Goal: Transaction & Acquisition: Purchase product/service

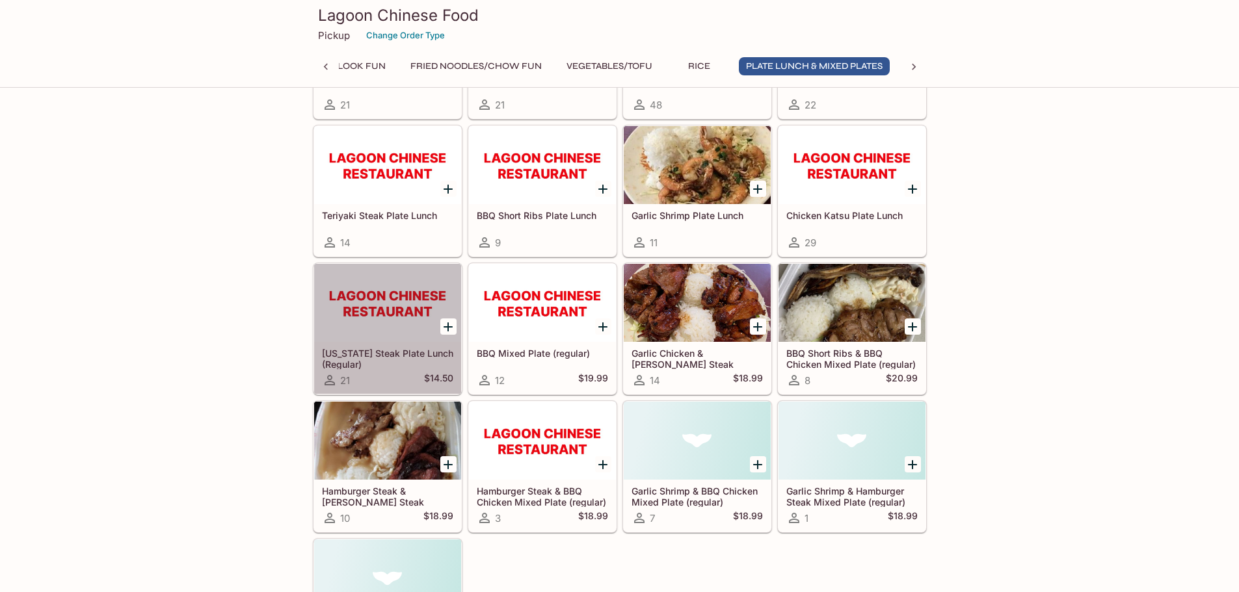
click at [404, 340] on div at bounding box center [387, 303] width 147 height 78
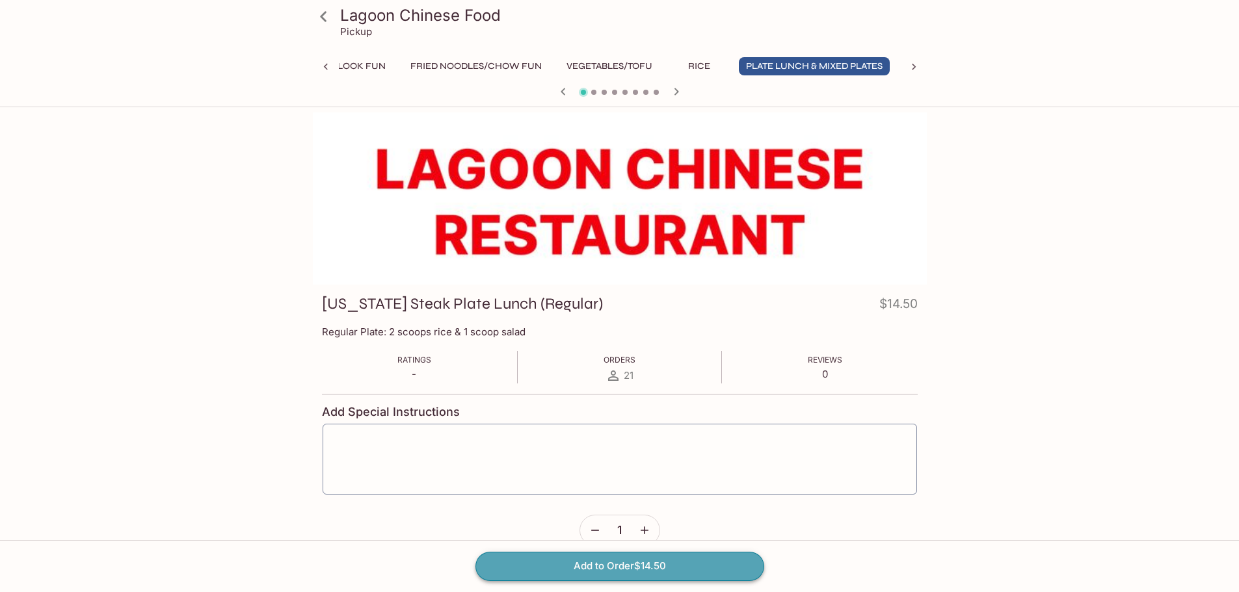
click at [681, 561] on button "Add to Order $14.50" at bounding box center [619, 566] width 289 height 29
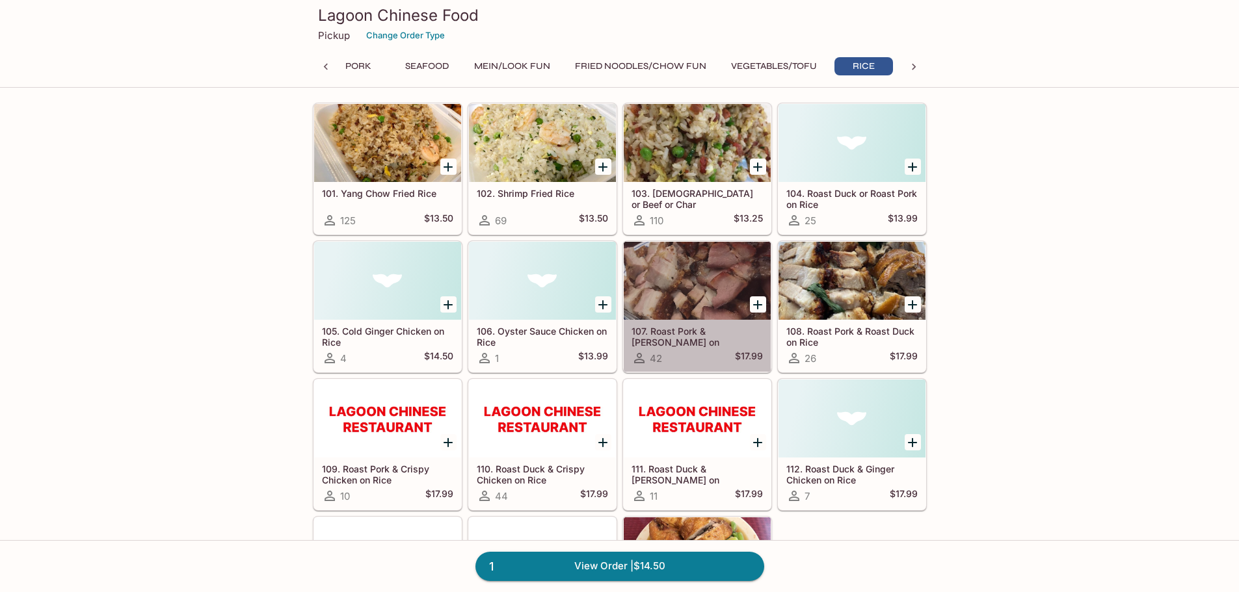
click at [707, 344] on h5 "107. Roast Pork & [PERSON_NAME] on [PERSON_NAME]" at bounding box center [696, 336] width 131 height 21
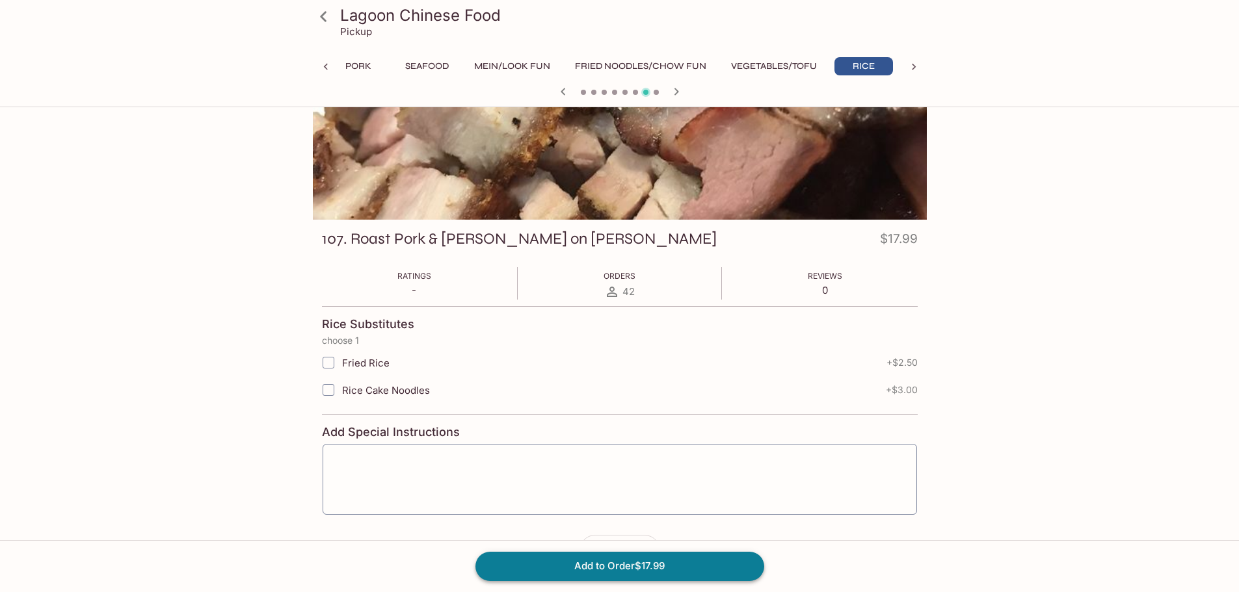
click at [636, 570] on button "Add to Order $17.99" at bounding box center [619, 566] width 289 height 29
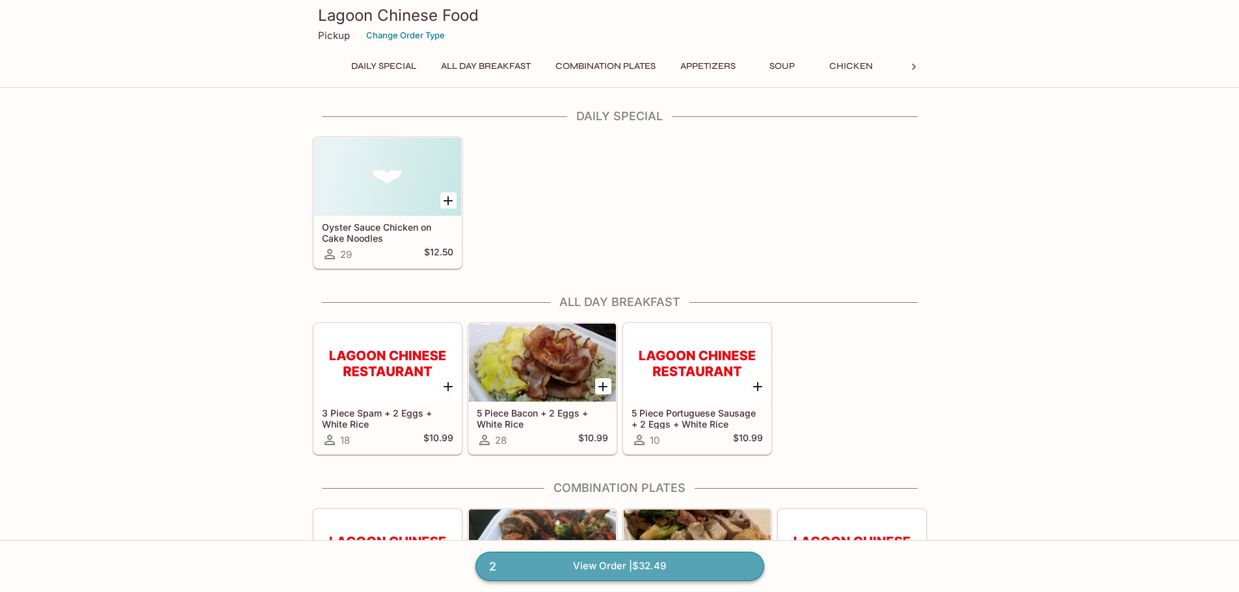
click at [618, 573] on link "2 View Order | $32.49" at bounding box center [619, 566] width 289 height 29
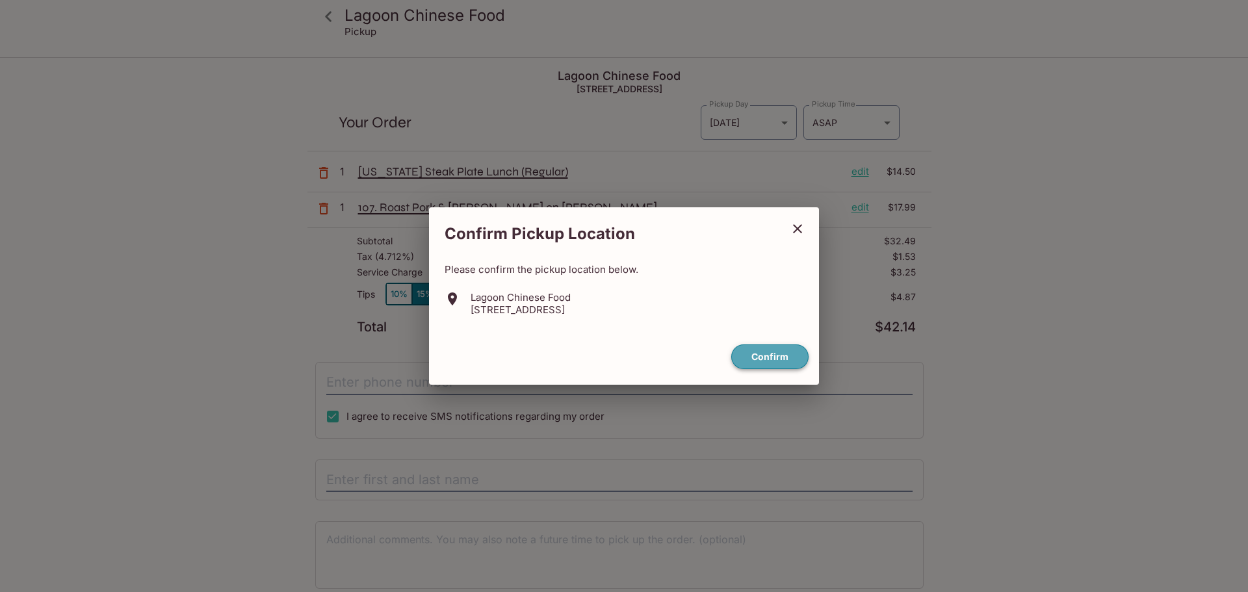
click at [791, 348] on button "Confirm" at bounding box center [769, 357] width 77 height 25
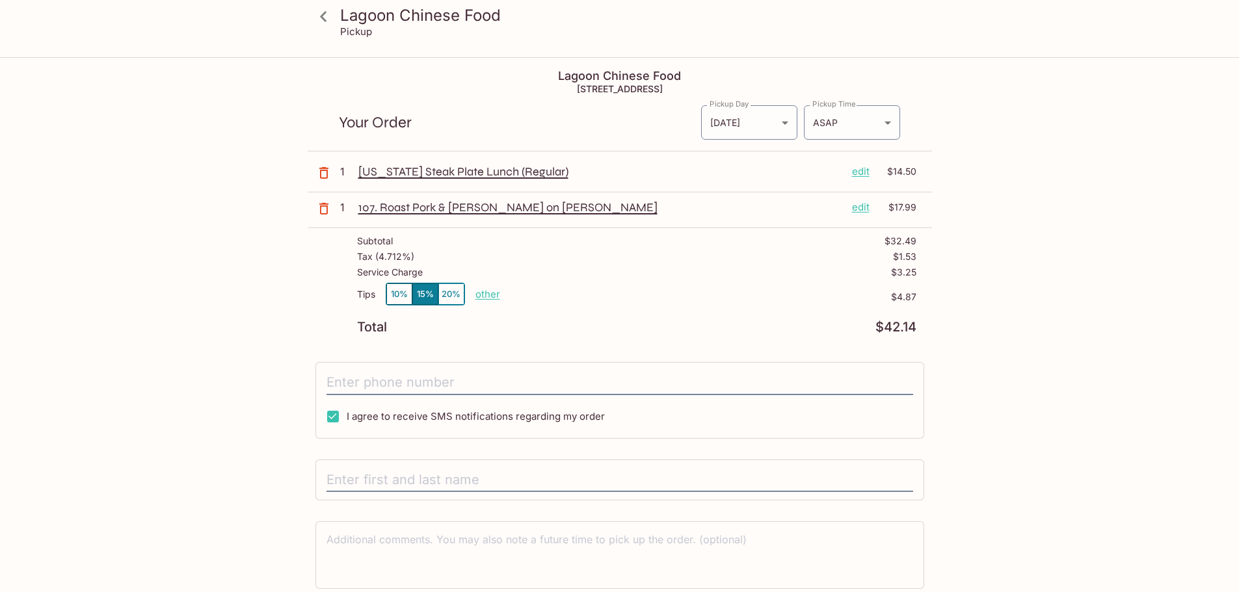
click at [401, 290] on button "10%" at bounding box center [399, 293] width 26 height 21
click at [340, 414] on input "I agree to receive SMS notifications regarding my order" at bounding box center [333, 417] width 26 height 26
click at [343, 417] on input "I agree to receive SMS notifications regarding my order" at bounding box center [333, 417] width 26 height 26
checkbox input "true"
click at [364, 386] on input "tel" at bounding box center [619, 383] width 586 height 25
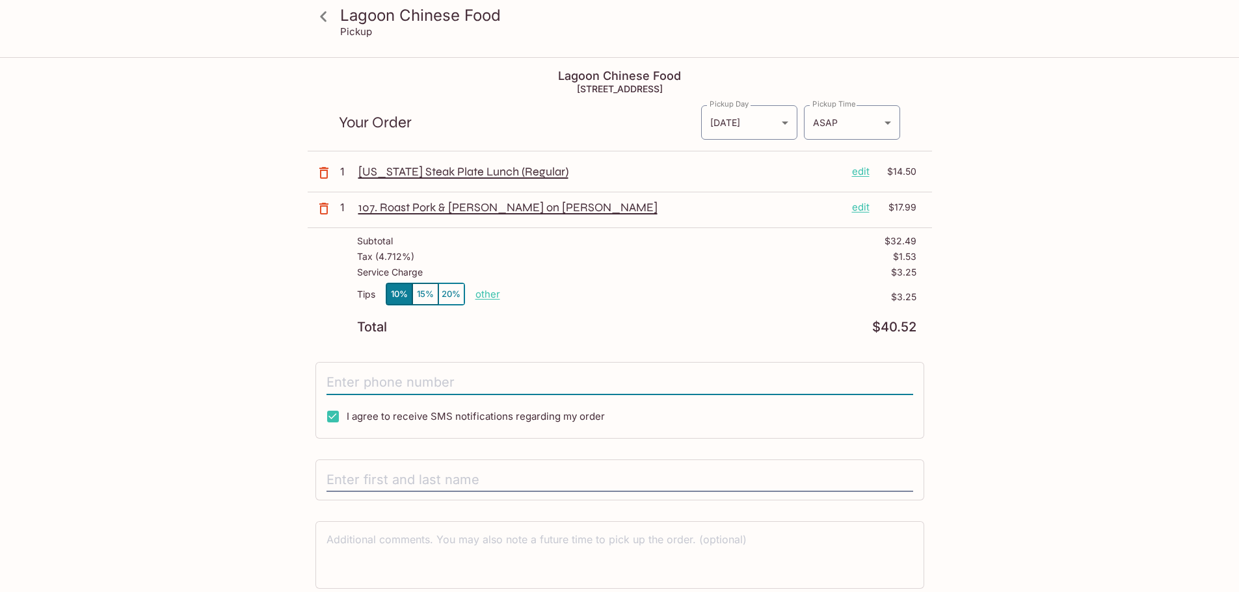
type input "5"
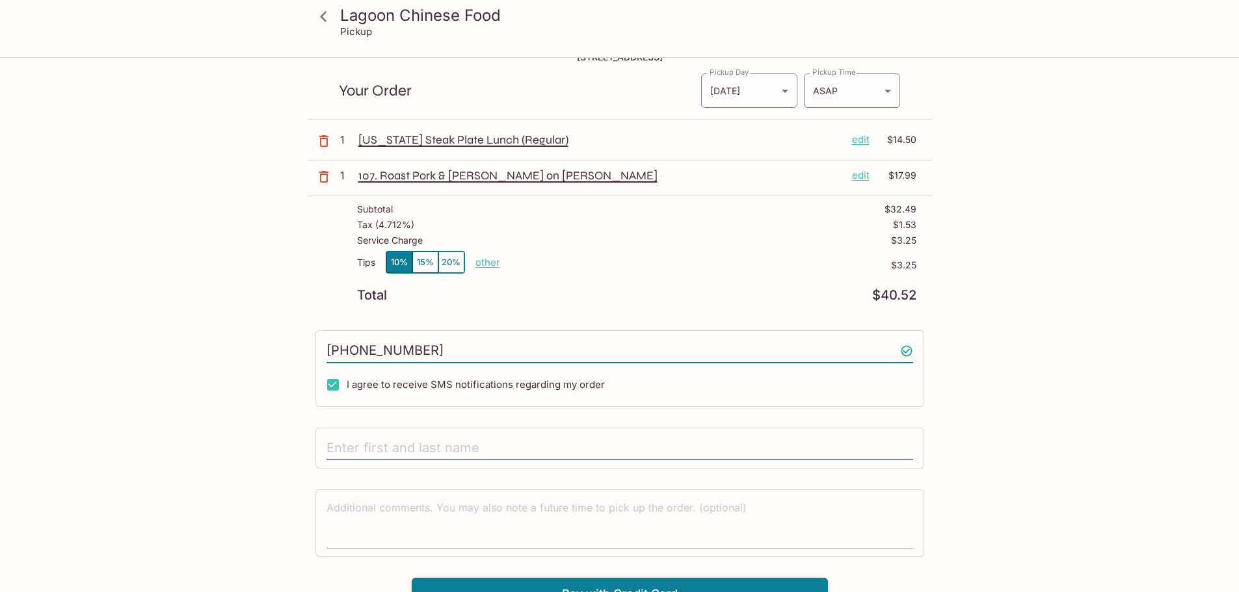
scroll to position [59, 0]
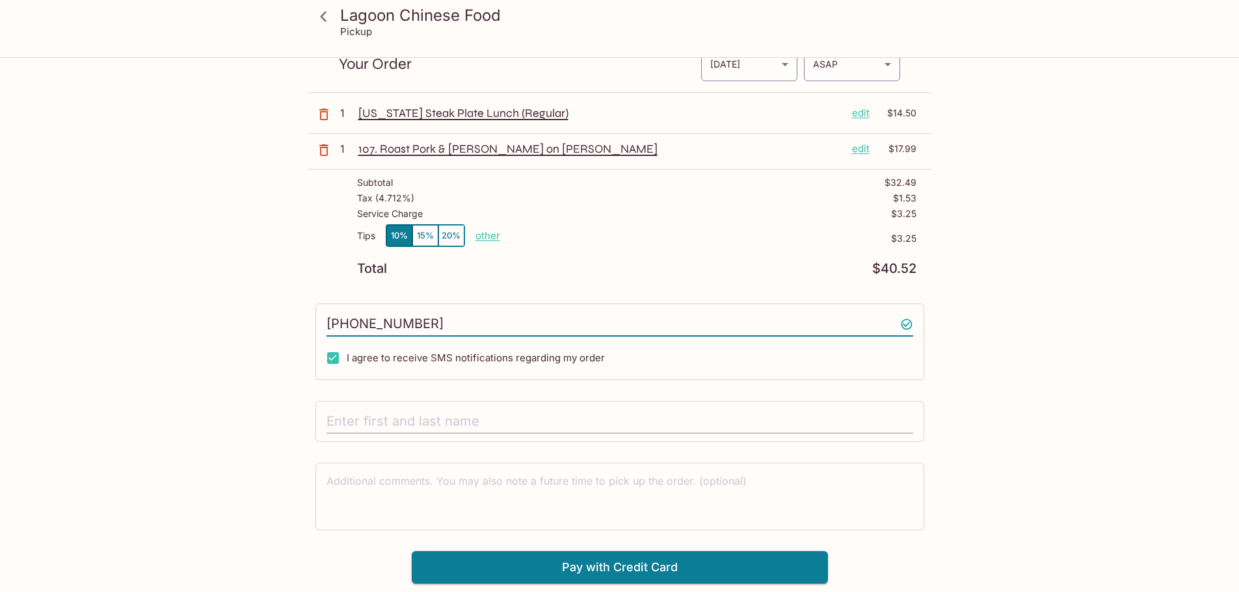
type input "[PHONE_NUMBER]"
click at [468, 411] on input "text" at bounding box center [619, 422] width 586 height 25
type input "Sio"
click at [618, 566] on button "Pay with Credit Card" at bounding box center [620, 567] width 416 height 33
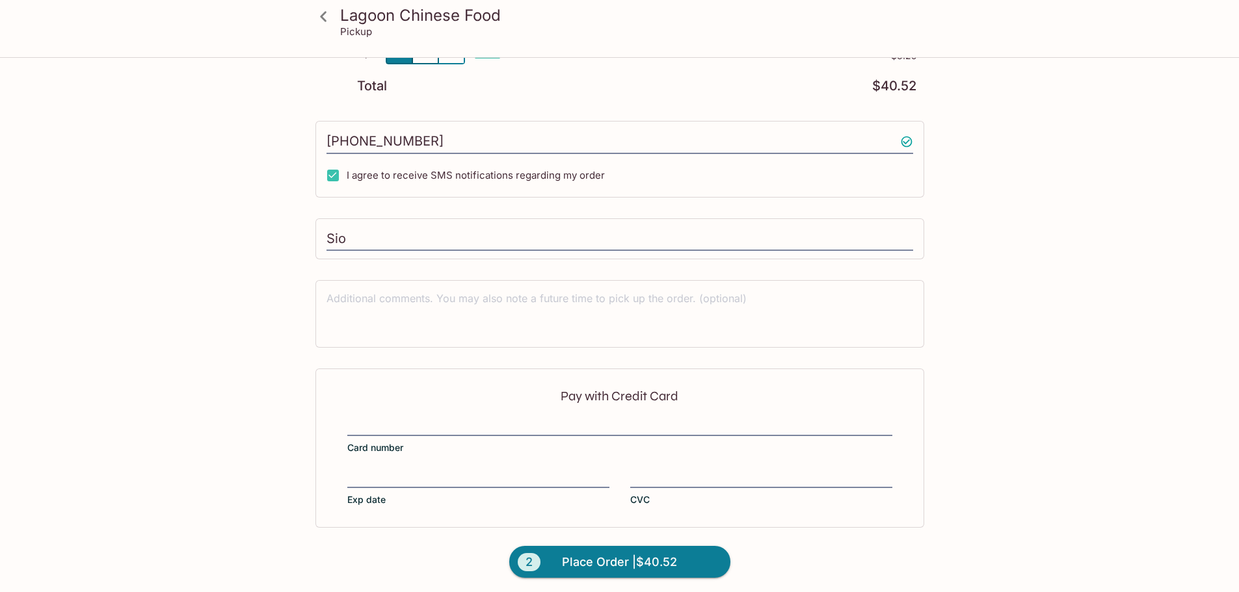
scroll to position [245, 0]
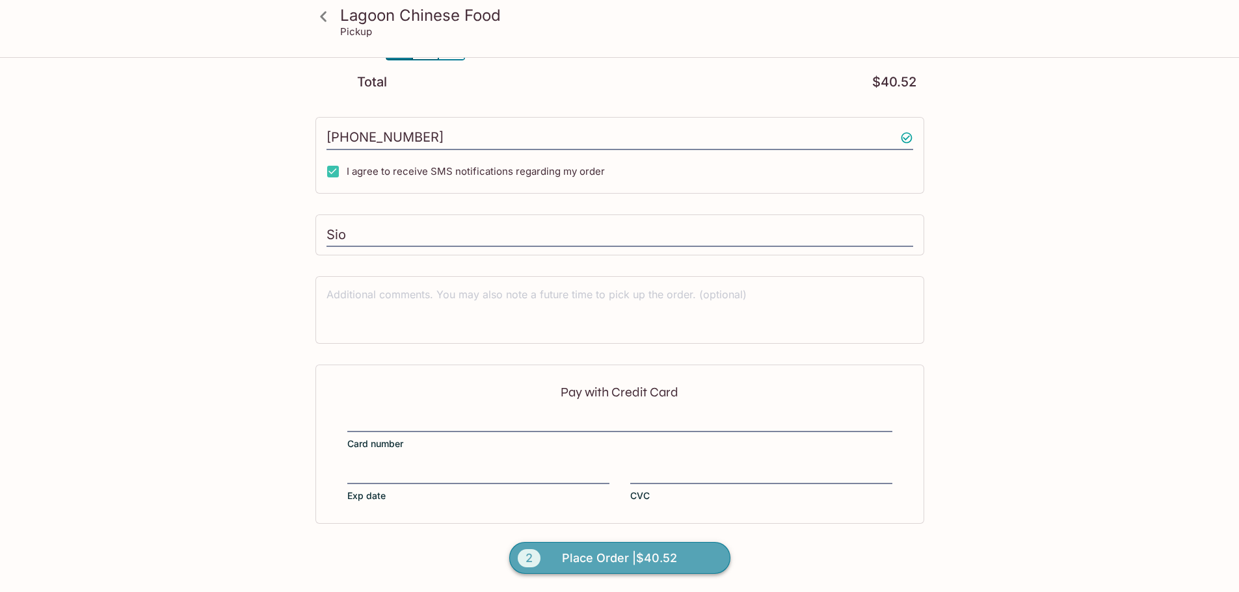
click at [599, 564] on span "Place Order | $40.52" at bounding box center [619, 558] width 115 height 21
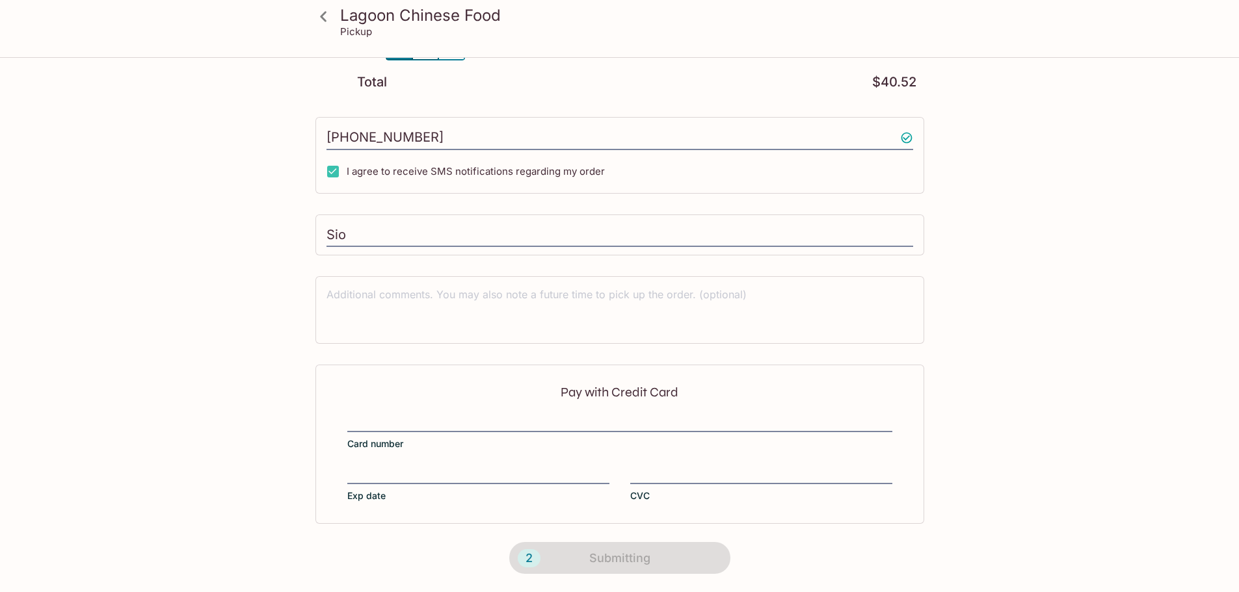
scroll to position [163, 0]
